Goal: Task Accomplishment & Management: Use online tool/utility

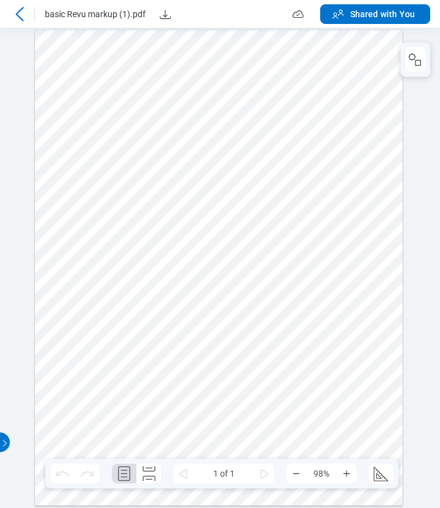
click at [23, 15] on icon at bounding box center [19, 14] width 15 height 15
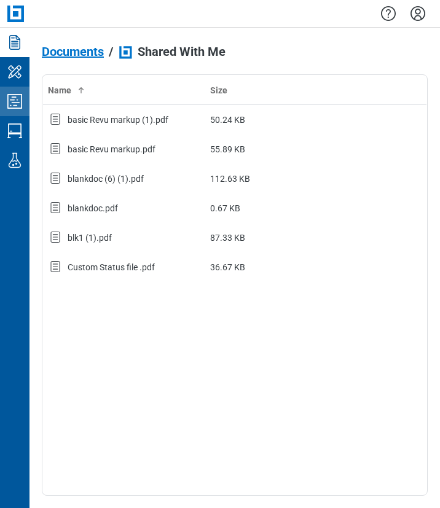
click at [18, 104] on icon "Studio Projects" at bounding box center [15, 101] width 20 height 20
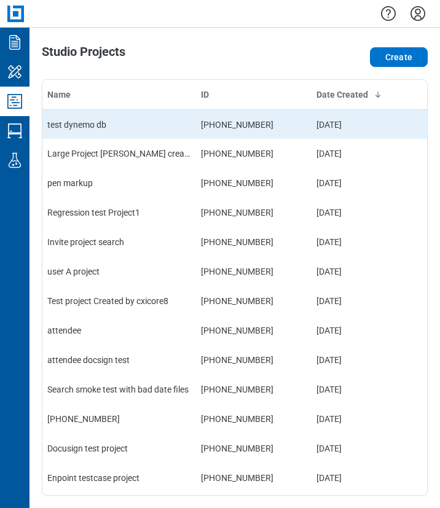
click at [119, 132] on td "test dynemo db" at bounding box center [119, 123] width 154 height 29
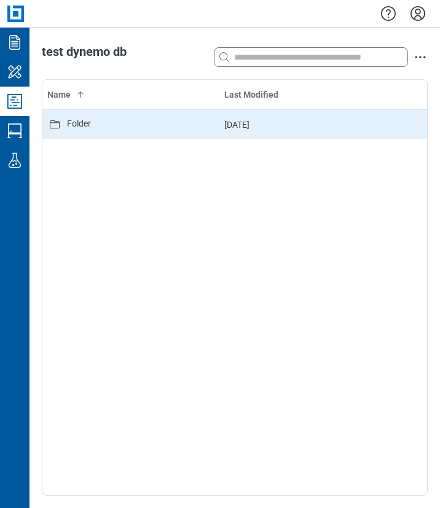
click at [82, 127] on div "Folder" at bounding box center [79, 124] width 24 height 15
click at [111, 128] on div "basic Revu markup.pdf" at bounding box center [111, 124] width 88 height 15
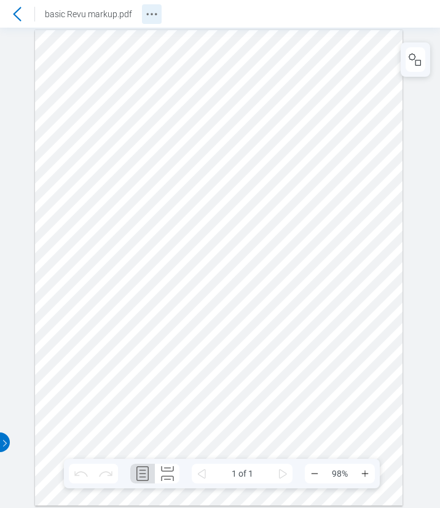
click at [151, 14] on circle "Revision History" at bounding box center [151, 14] width 2 height 2
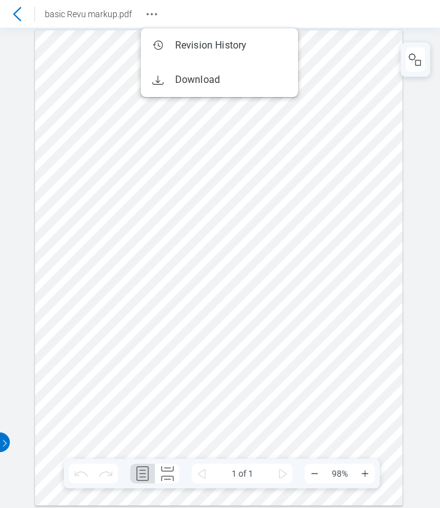
click at [161, 333] on div at bounding box center [218, 267] width 367 height 475
click at [114, 340] on div at bounding box center [218, 267] width 367 height 475
click at [260, 380] on div at bounding box center [218, 267] width 367 height 475
click at [200, 356] on div at bounding box center [218, 267] width 367 height 475
click at [21, 15] on icon at bounding box center [17, 14] width 15 height 15
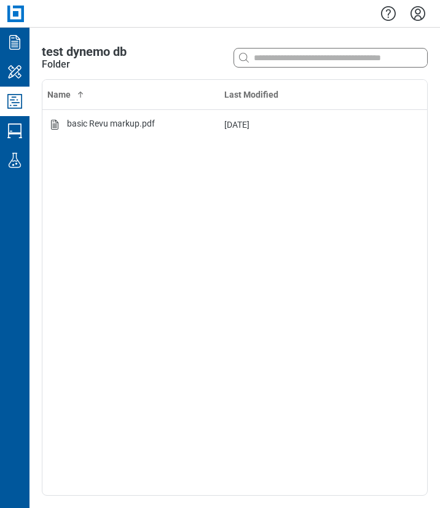
click at [418, 15] on icon "Settings" at bounding box center [417, 13] width 15 height 15
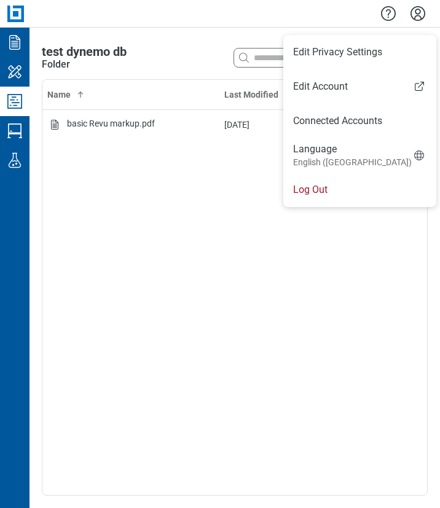
click at [309, 195] on li "Log Out" at bounding box center [359, 190] width 153 height 34
